Goal: Transaction & Acquisition: Purchase product/service

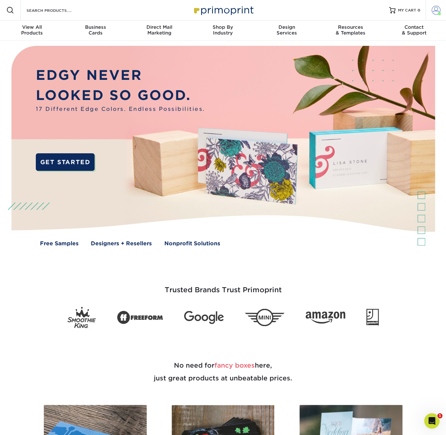
click at [434, 9] on span at bounding box center [435, 10] width 9 height 9
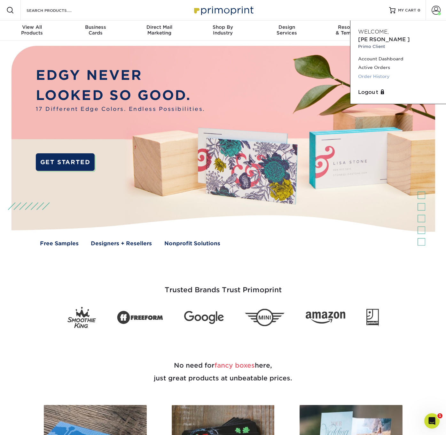
click at [382, 72] on link "Order History" at bounding box center [398, 76] width 80 height 9
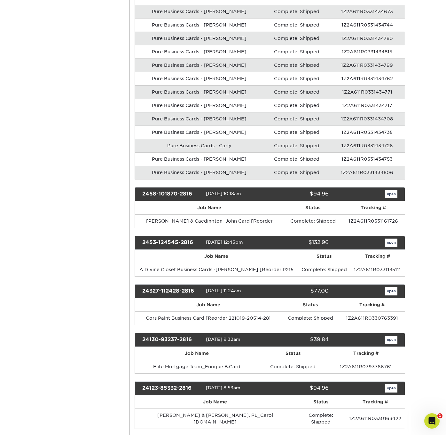
scroll to position [1059, 0]
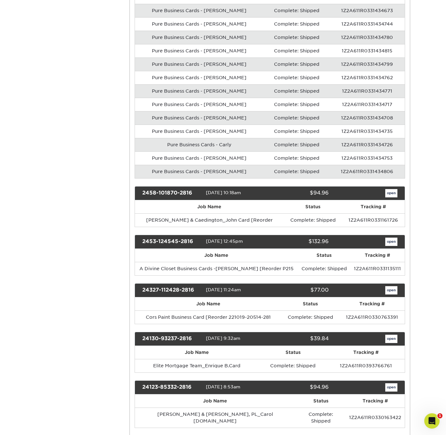
click at [387, 238] on link "open" at bounding box center [391, 242] width 12 height 8
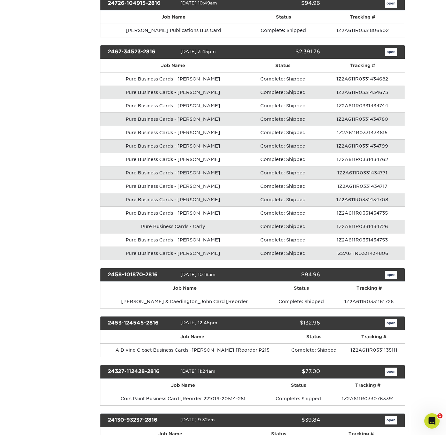
scroll to position [0, 0]
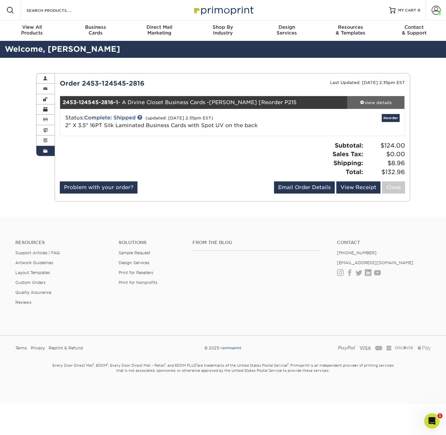
click at [380, 104] on div "view details" at bounding box center [375, 102] width 57 height 6
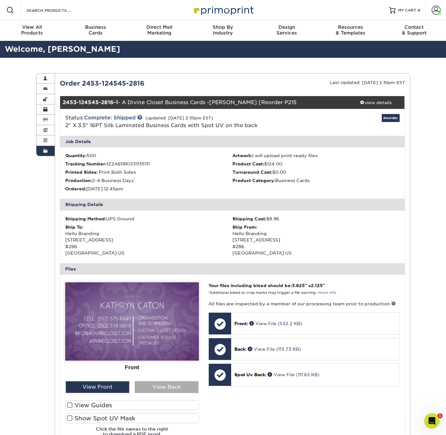
scroll to position [0, 0]
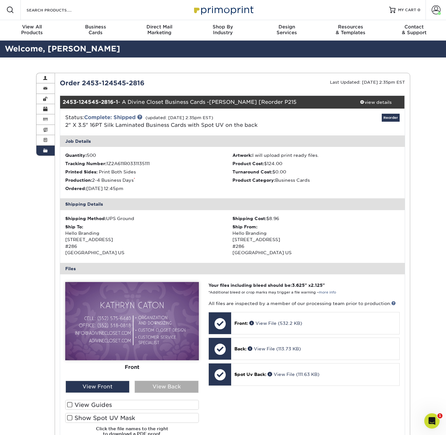
click at [160, 386] on div "View Back" at bounding box center [166, 387] width 64 height 12
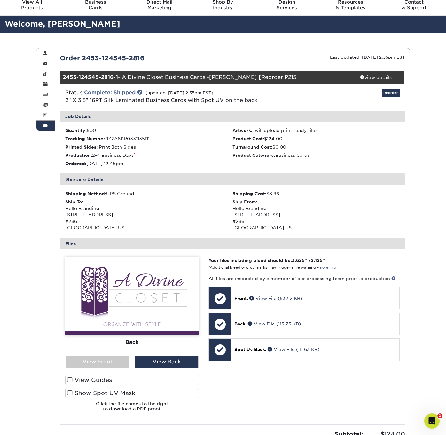
scroll to position [41, 0]
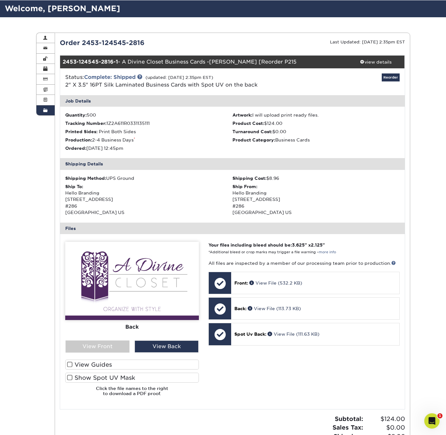
click at [103, 378] on label "Show Spot UV Mask" at bounding box center [132, 378] width 134 height 10
click at [0, 0] on input "Show Spot UV Mask" at bounding box center [0, 0] width 0 height 0
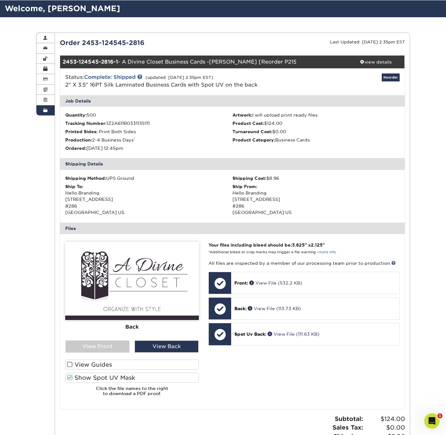
click at [103, 376] on label "Show Spot UV Mask" at bounding box center [132, 378] width 134 height 10
click at [0, 0] on input "Show Spot UV Mask" at bounding box center [0, 0] width 0 height 0
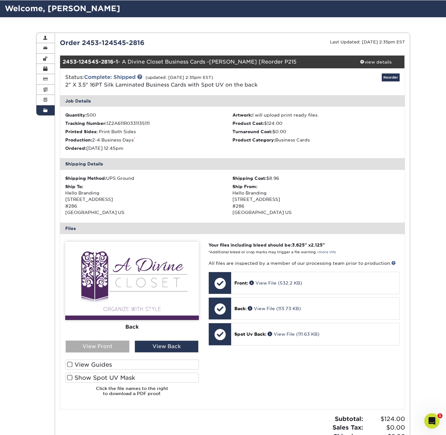
click at [115, 345] on div "View Front" at bounding box center [97, 347] width 64 height 12
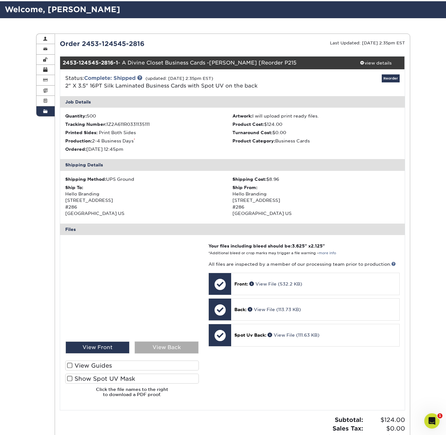
scroll to position [40, 0]
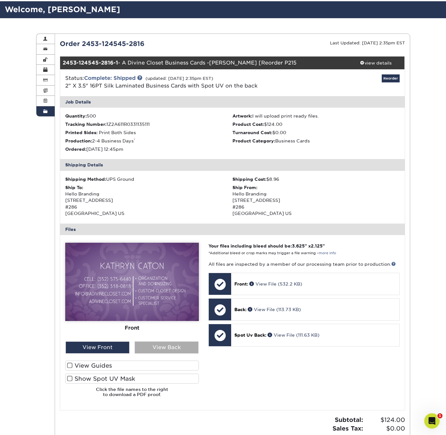
click at [155, 345] on div "View Back" at bounding box center [166, 347] width 64 height 12
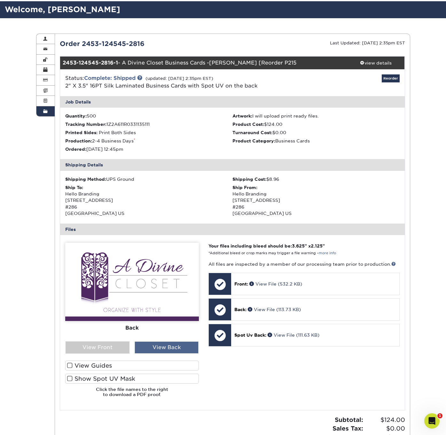
scroll to position [40, 0]
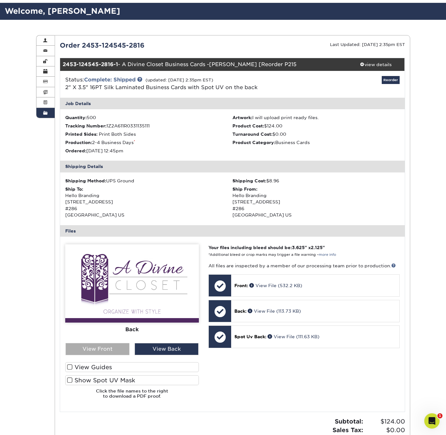
click at [96, 345] on div "View Front" at bounding box center [97, 349] width 64 height 12
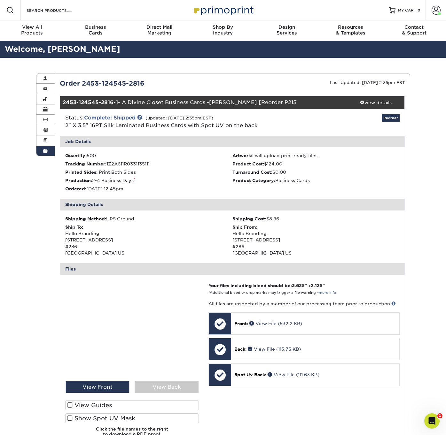
scroll to position [0, 0]
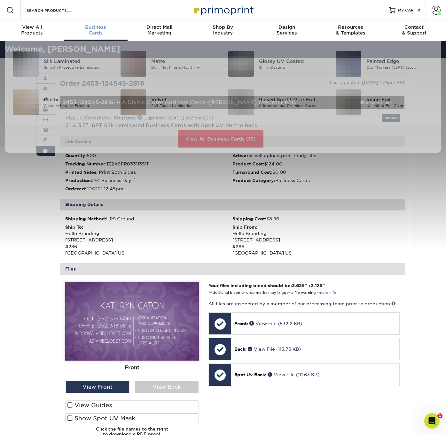
click at [96, 30] on div "Business Cards" at bounding box center [96, 29] width 64 height 11
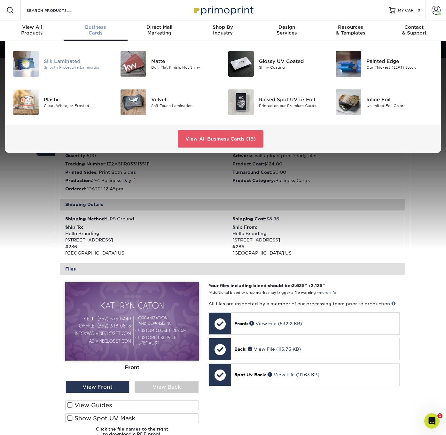
click at [65, 66] on div "Smooth Protective Lamination" at bounding box center [77, 67] width 67 height 5
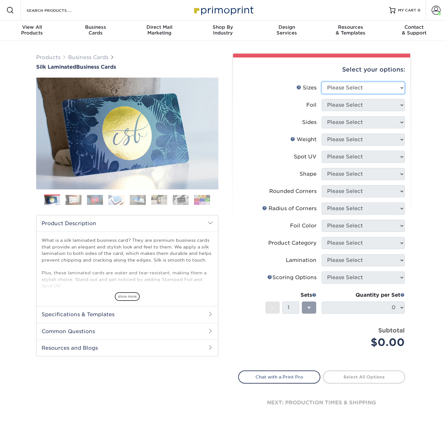
click at [332, 87] on select "Please Select 1.5" x 3.5" - Mini 1.75" x 3.5" - Mini 2" x 2" - Square 2" x 3" -…" at bounding box center [362, 88] width 83 height 12
select select "2.00x3.50"
select select "0"
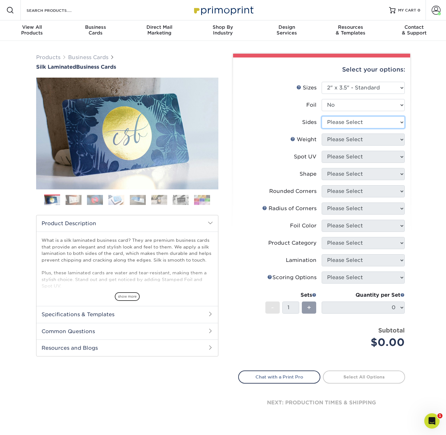
select select "13abbda7-1d64-4f25-8bb2-c179b224825d"
select select "16PT"
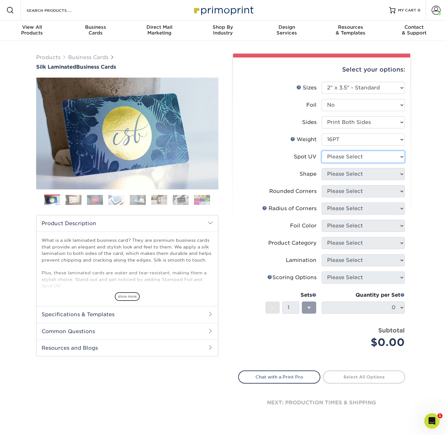
select select "3"
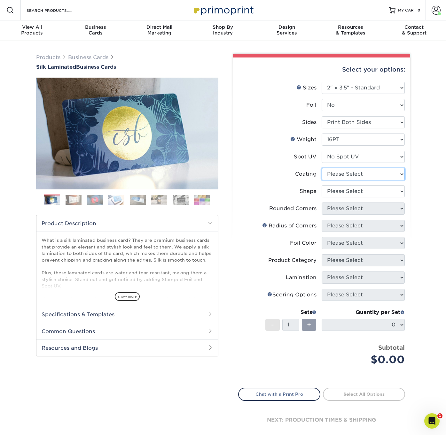
select select "3e7618de-abca-4bda-9f97-8b9129e913d8"
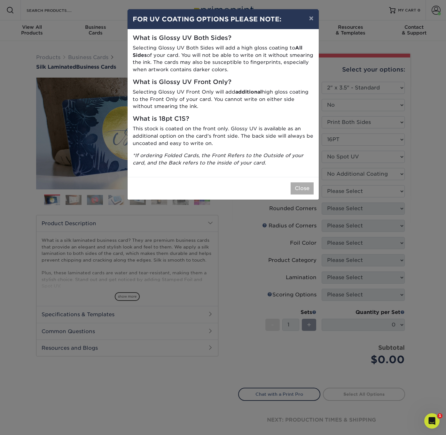
click at [302, 183] on button "Close" at bounding box center [301, 188] width 23 height 12
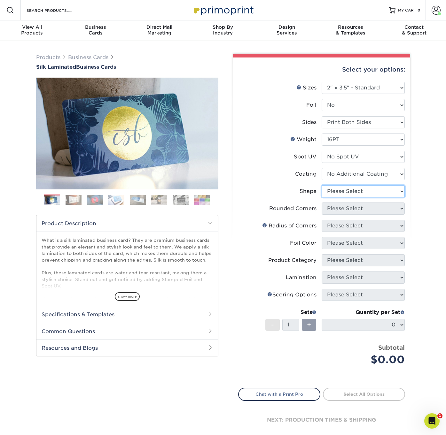
select select "standard"
select select "0"
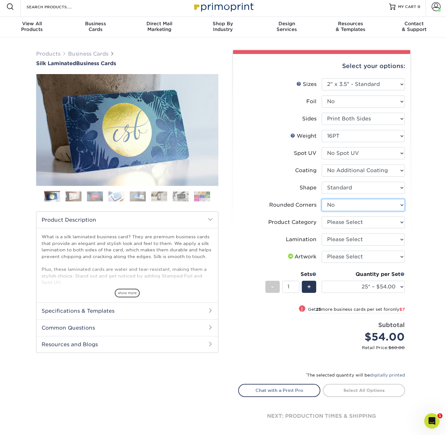
scroll to position [3, 0]
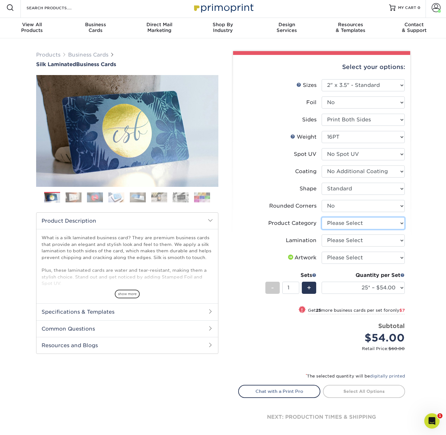
select select "3b5148f1-0588-4f88-a218-97bcfdce65c1"
select select "ccacb42f-45f7-42d3-bbd3-7c8421cf37f0"
select select "upload"
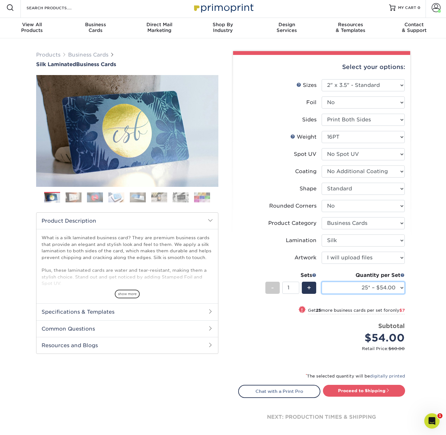
select select "100* – $75.00"
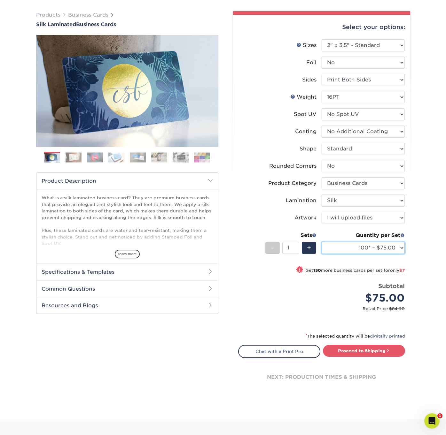
scroll to position [46, 0]
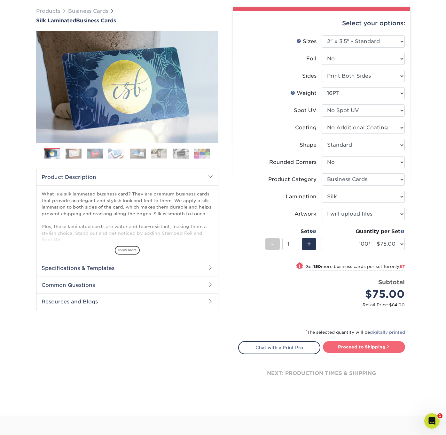
click at [373, 346] on link "Proceed to Shipping" at bounding box center [364, 346] width 82 height 11
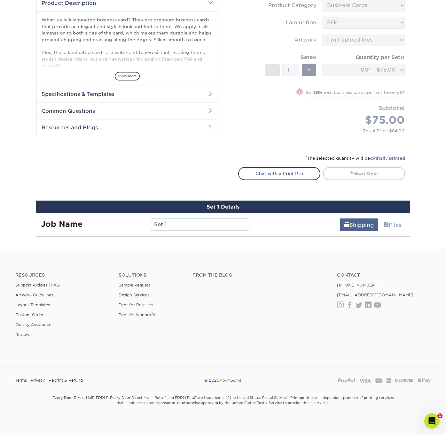
scroll to position [382, 0]
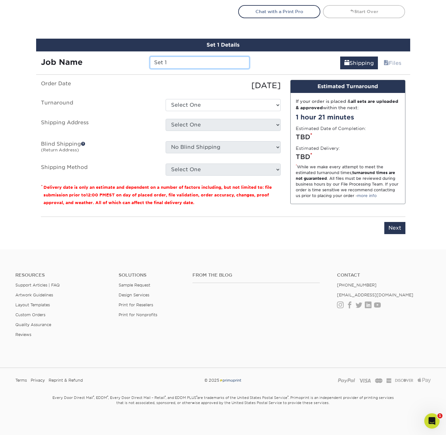
drag, startPoint x: 170, startPoint y: 60, endPoint x: 134, endPoint y: 57, distance: 35.9
click at [134, 57] on div "Job Name Set 1" at bounding box center [145, 63] width 218 height 12
paste input "ADC_Rose Wade_MeganM_BCard"
click at [166, 63] on input "ADC_Rose Wade_MeganM_BCard" at bounding box center [199, 63] width 99 height 12
drag, startPoint x: 198, startPoint y: 62, endPoint x: 203, endPoint y: 62, distance: 4.8
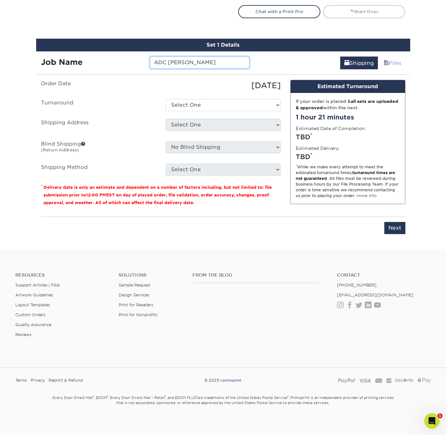
click at [202, 62] on input "ADC Rose Wade_MeganM_BCard" at bounding box center [199, 63] width 99 height 12
drag, startPoint x: 169, startPoint y: 63, endPoint x: 166, endPoint y: 62, distance: 3.5
click at [166, 62] on input "ADC Rose Wade_MeganM_BCard" at bounding box center [199, 63] width 99 height 12
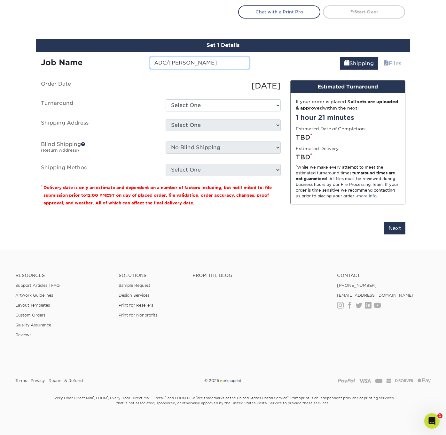
scroll to position [383, 0]
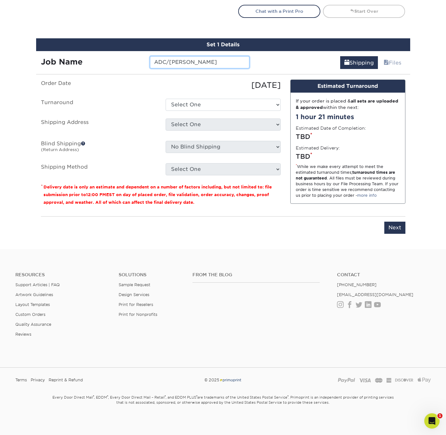
click at [200, 62] on input "ADC/Rose Wade_MeganM_BCard" at bounding box center [199, 62] width 99 height 12
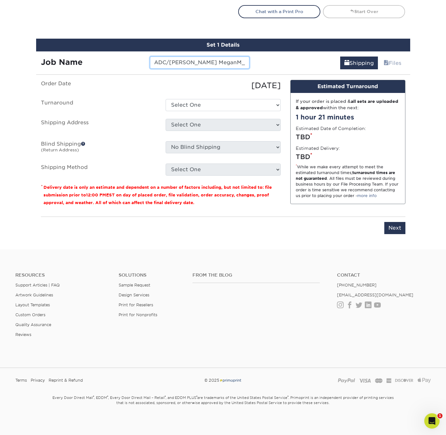
drag, startPoint x: 219, startPoint y: 62, endPoint x: 227, endPoint y: 64, distance: 8.2
click at [219, 62] on input "ADC/Rose Wade MeganM_BCard" at bounding box center [199, 63] width 99 height 12
click at [232, 62] on input "ADC/Rose Wade Megan M_BCard" at bounding box center [199, 63] width 99 height 12
click at [244, 64] on input "ADC/Rose Wade Megan M_BusCard" at bounding box center [199, 63] width 99 height 12
type input "ADC/[PERSON_NAME] [PERSON_NAME]"
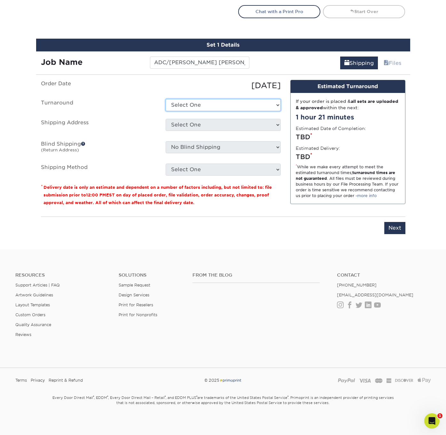
select select "b2731265-f7ff-4e4f-a3b7-cc16ed4c7916"
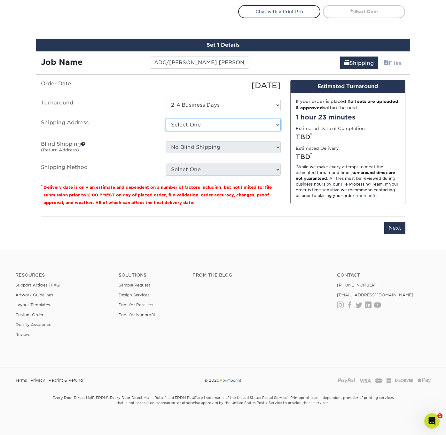
select select "248262"
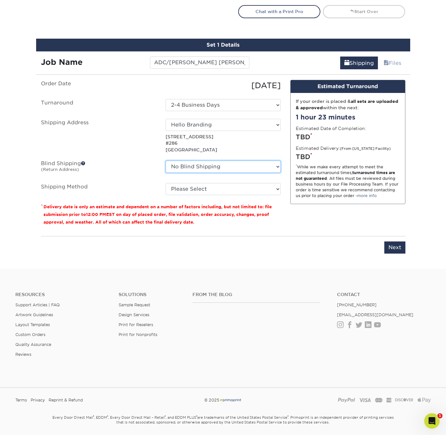
select select "248262"
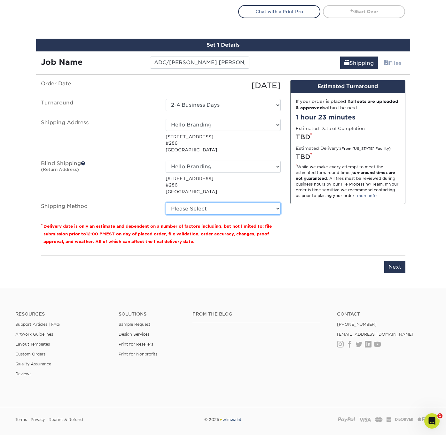
select select "03"
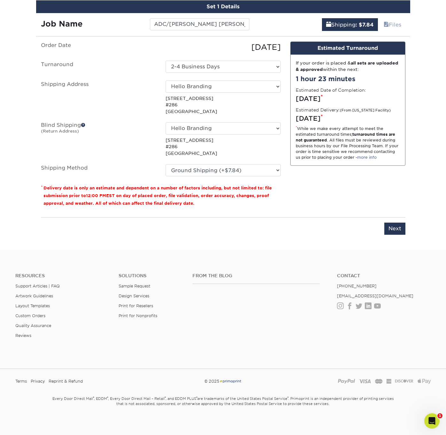
click at [388, 228] on input "Next" at bounding box center [394, 229] width 21 height 12
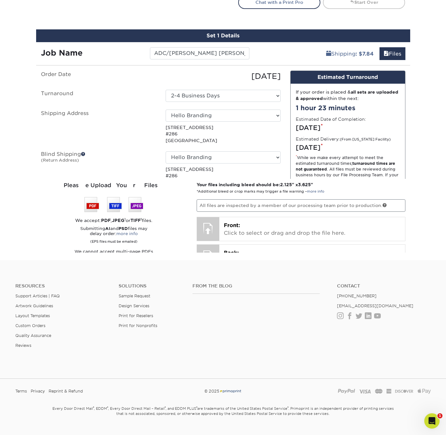
scroll to position [384, 0]
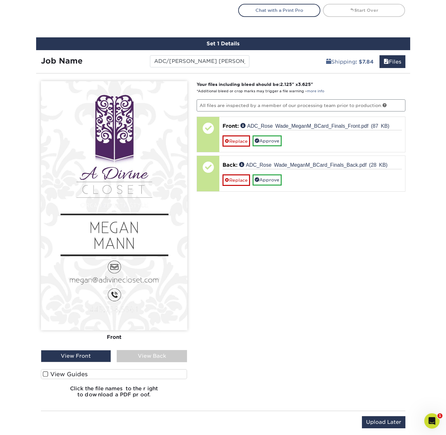
click at [143, 357] on div "View Back" at bounding box center [152, 356] width 70 height 12
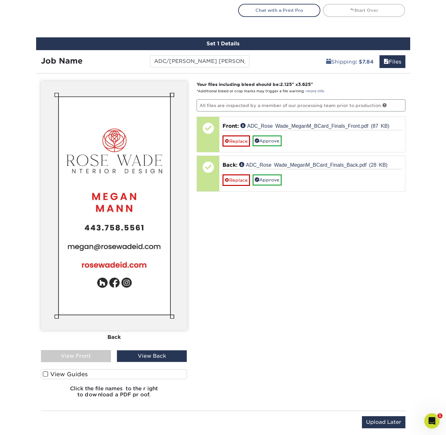
click at [89, 358] on div "View Front" at bounding box center [76, 356] width 70 height 12
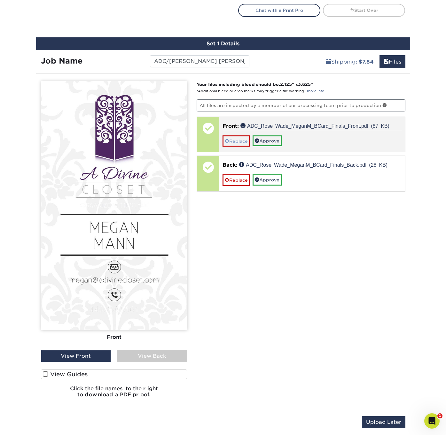
click at [236, 141] on link "Replace" at bounding box center [235, 140] width 27 height 11
click at [231, 139] on link "Replace" at bounding box center [235, 140] width 27 height 11
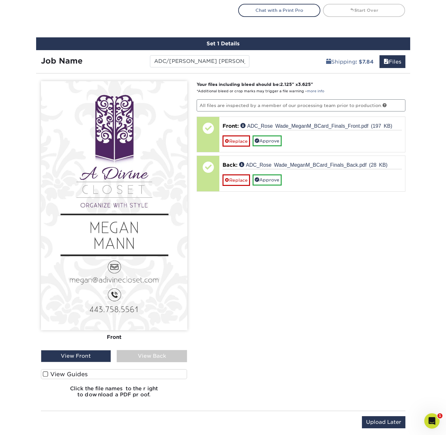
click at [142, 353] on div "View Back" at bounding box center [152, 356] width 70 height 12
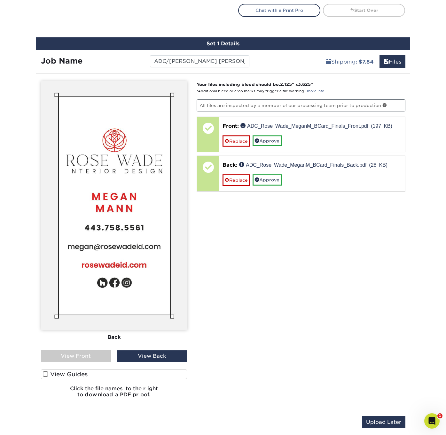
click at [94, 353] on div "View Front" at bounding box center [76, 356] width 70 height 12
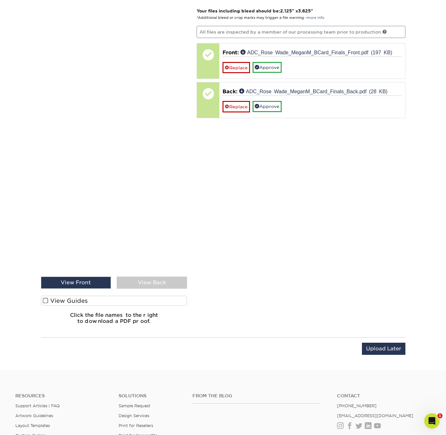
scroll to position [459, 0]
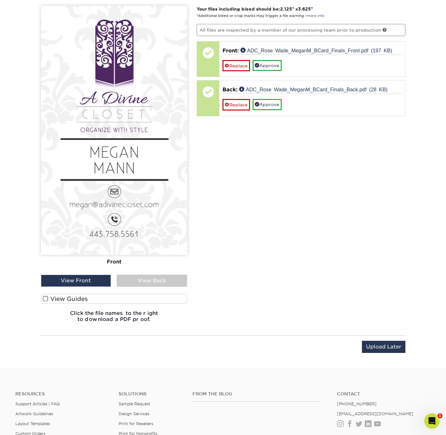
click at [77, 295] on label "View Guides" at bounding box center [114, 299] width 146 height 10
click at [0, 0] on input "View Guides" at bounding box center [0, 0] width 0 height 0
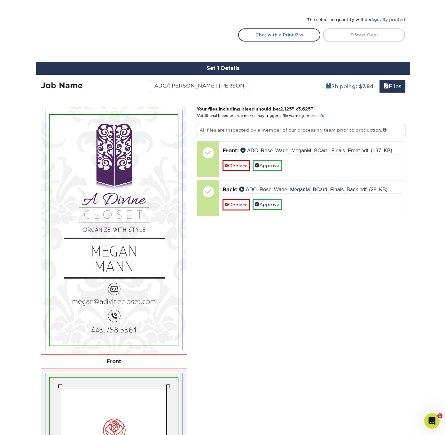
scroll to position [359, 0]
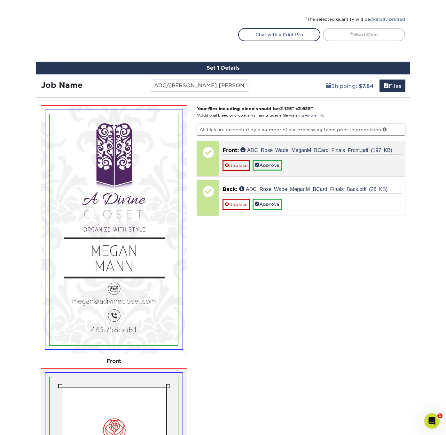
click at [273, 164] on link "Approve" at bounding box center [266, 165] width 29 height 11
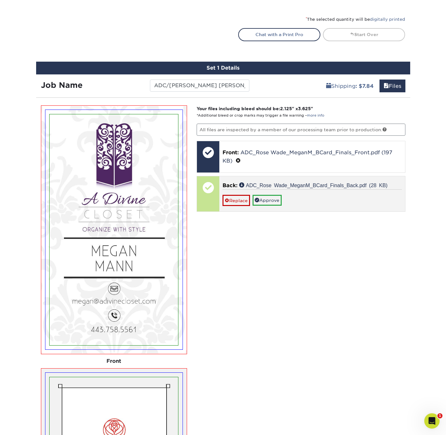
click at [269, 198] on link "Approve" at bounding box center [266, 200] width 29 height 11
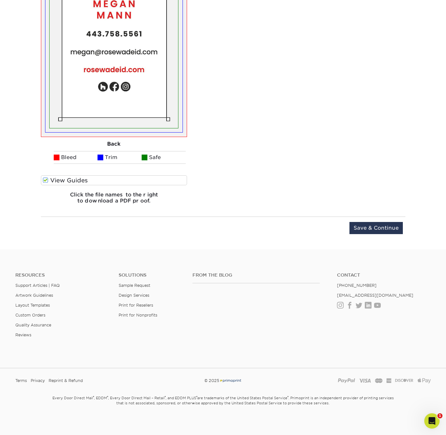
click at [373, 224] on input "Save & Continue" at bounding box center [375, 228] width 53 height 12
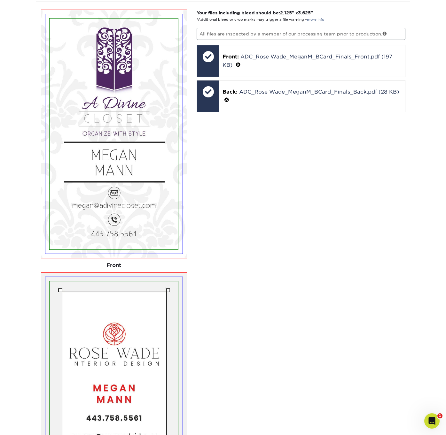
scroll to position [325, 0]
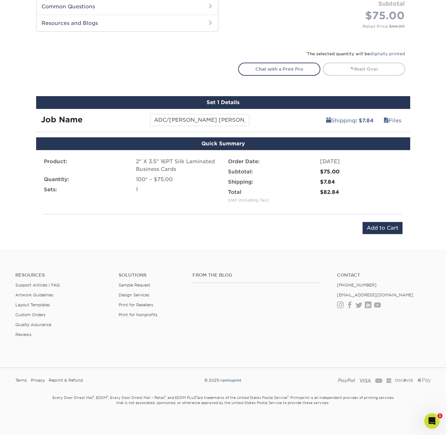
click at [385, 228] on input "Add to Cart" at bounding box center [382, 228] width 40 height 12
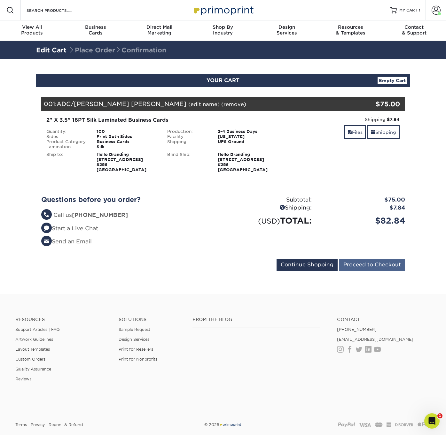
click at [375, 262] on input "Proceed to Checkout" at bounding box center [372, 265] width 66 height 12
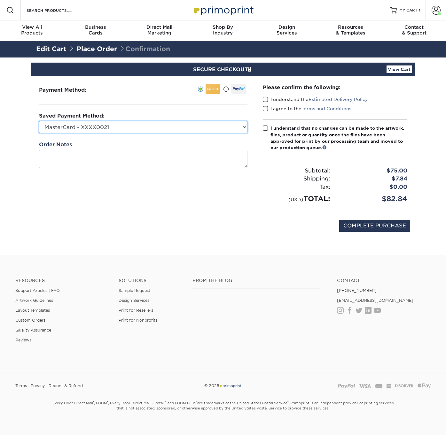
select select "72902"
drag, startPoint x: 295, startPoint y: 100, endPoint x: 289, endPoint y: 104, distance: 7.5
click at [295, 100] on label "I understand the Estimated Delivery Policy" at bounding box center [315, 99] width 105 height 6
click at [0, 0] on input "I understand the Estimated Delivery Policy" at bounding box center [0, 0] width 0 height 0
drag, startPoint x: 281, startPoint y: 109, endPoint x: 280, endPoint y: 115, distance: 6.2
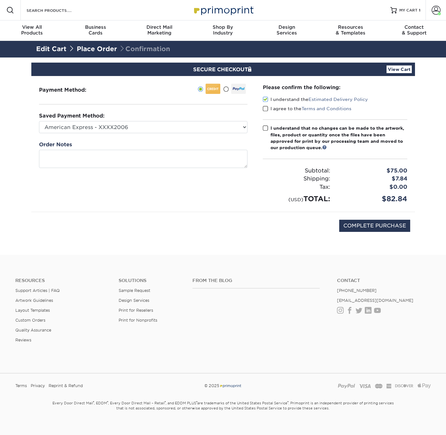
click at [281, 109] on label "I agree to the Terms and Conditions" at bounding box center [307, 108] width 88 height 6
click at [0, 0] on input "I agree to the Terms and Conditions" at bounding box center [0, 0] width 0 height 0
click at [274, 127] on div "I understand that no changes can be made to the artwork, files, product or quan…" at bounding box center [338, 138] width 137 height 26
click at [0, 0] on input "I understand that no changes can be made to the artwork, files, product or quan…" at bounding box center [0, 0] width 0 height 0
click at [361, 223] on input "COMPLETE PURCHASE" at bounding box center [374, 226] width 71 height 12
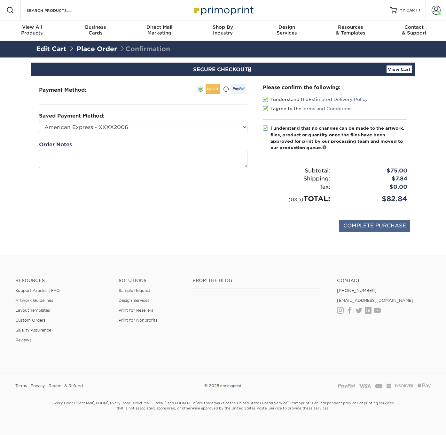
type input "PROCESSING, PLEASE WAIT..."
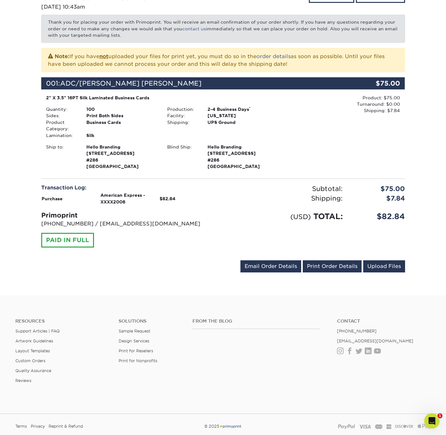
scroll to position [101, 0]
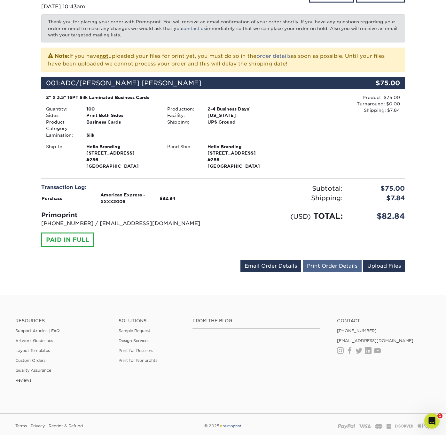
click at [338, 263] on link "Print Order Details" at bounding box center [331, 266] width 59 height 12
